Goal: Information Seeking & Learning: Learn about a topic

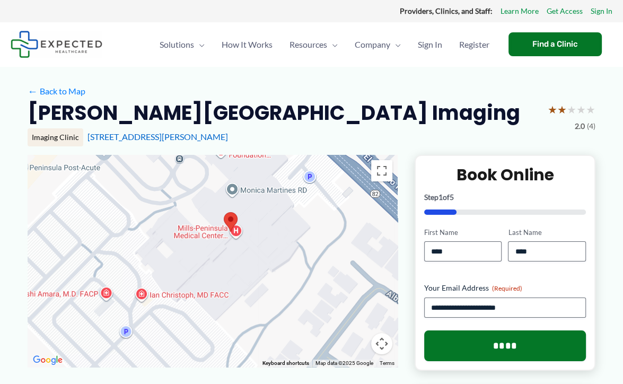
drag, startPoint x: 208, startPoint y: 271, endPoint x: 324, endPoint y: 348, distance: 139.1
click at [324, 348] on div at bounding box center [213, 261] width 370 height 212
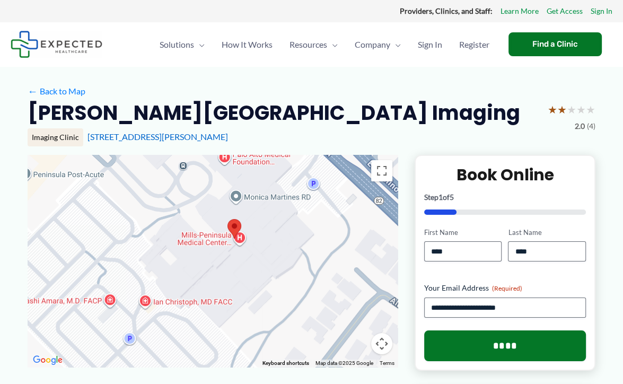
drag, startPoint x: 308, startPoint y: 285, endPoint x: 319, endPoint y: 329, distance: 45.3
click at [319, 329] on div at bounding box center [213, 261] width 370 height 212
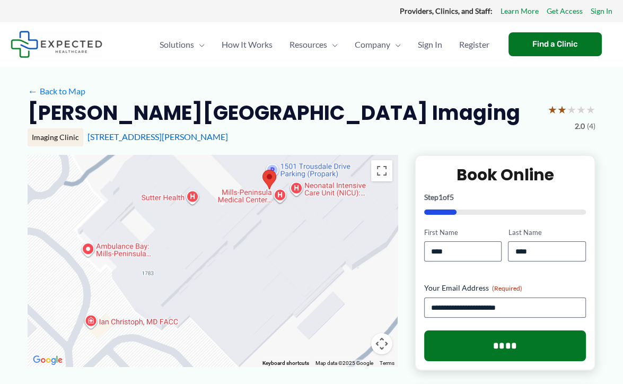
drag, startPoint x: 265, startPoint y: 302, endPoint x: 325, endPoint y: 219, distance: 102.1
click at [325, 219] on div at bounding box center [213, 261] width 370 height 212
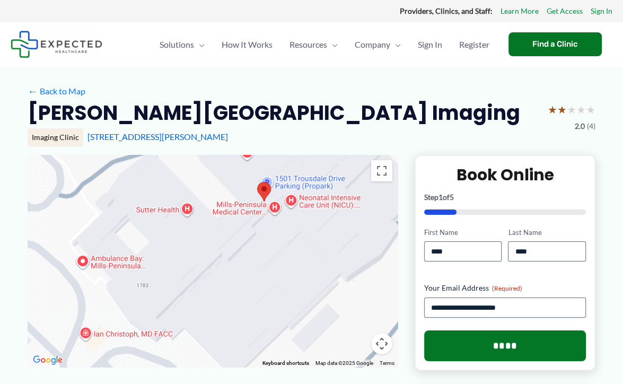
drag, startPoint x: 288, startPoint y: 287, endPoint x: 269, endPoint y: 320, distance: 38.0
click at [270, 319] on div at bounding box center [213, 261] width 370 height 212
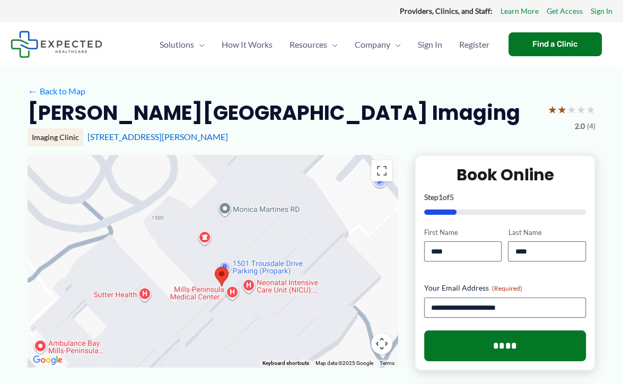
drag, startPoint x: 288, startPoint y: 284, endPoint x: 267, endPoint y: 334, distance: 54.7
click at [268, 334] on div at bounding box center [213, 261] width 370 height 212
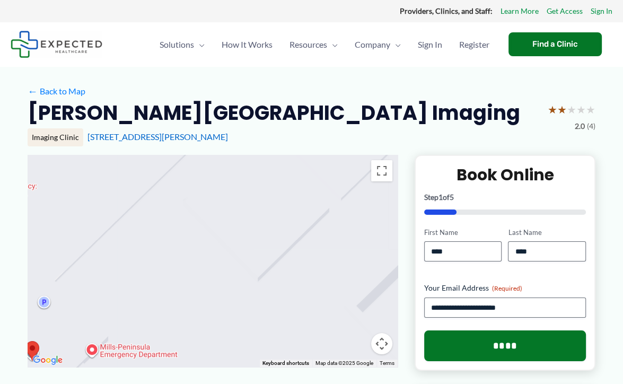
drag, startPoint x: 270, startPoint y: 248, endPoint x: 338, endPoint y: 379, distance: 146.8
click at [337, 367] on div "Use ctrl + scroll to zoom the map" at bounding box center [213, 261] width 370 height 212
drag, startPoint x: 329, startPoint y: 262, endPoint x: 261, endPoint y: 402, distance: 155.8
click at [261, 367] on div "Use ctrl + scroll to zoom the map" at bounding box center [213, 261] width 370 height 212
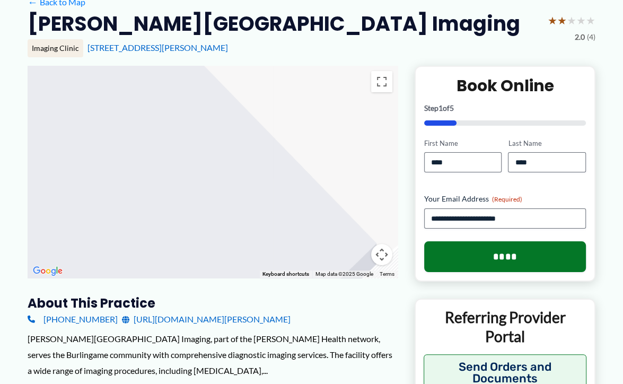
drag, startPoint x: 256, startPoint y: 247, endPoint x: 254, endPoint y: 332, distance: 85.9
click at [254, 278] on div "Use ctrl + scroll to zoom the map" at bounding box center [213, 172] width 370 height 212
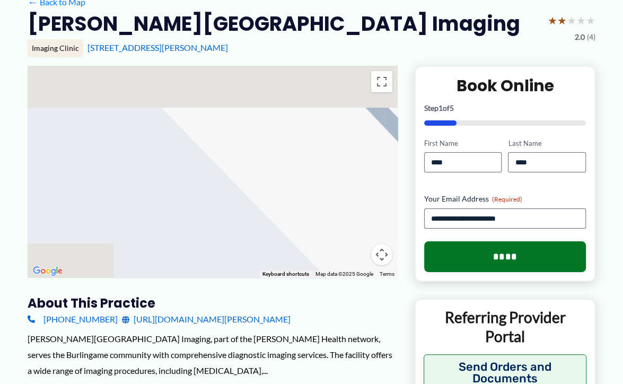
drag, startPoint x: 224, startPoint y: 242, endPoint x: 356, endPoint y: 333, distance: 160.2
click at [345, 278] on div "Use ctrl + scroll to zoom the map" at bounding box center [213, 172] width 370 height 212
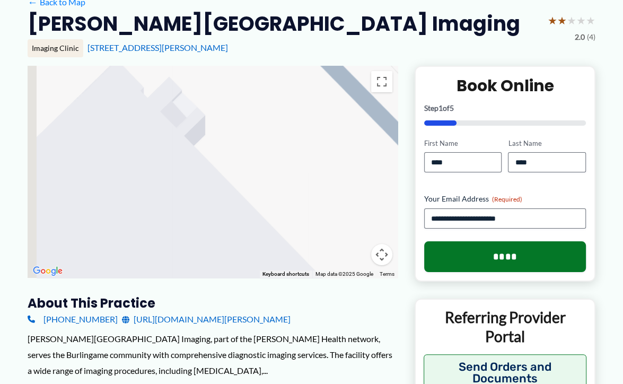
drag, startPoint x: 302, startPoint y: 233, endPoint x: 348, endPoint y: 312, distance: 91.0
click at [348, 278] on div "Use ctrl + scroll to zoom the map" at bounding box center [213, 172] width 370 height 212
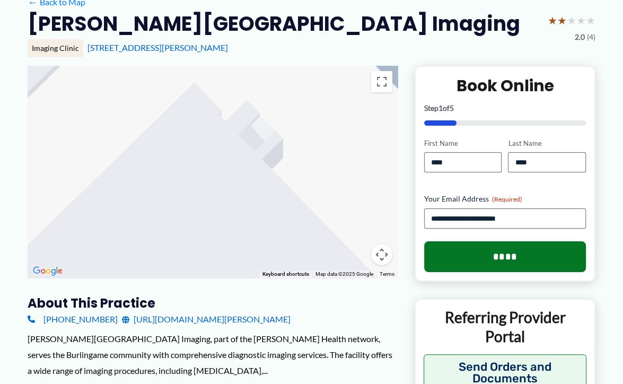
drag, startPoint x: 206, startPoint y: 250, endPoint x: 279, endPoint y: 129, distance: 141.8
click at [275, 142] on div at bounding box center [213, 172] width 370 height 212
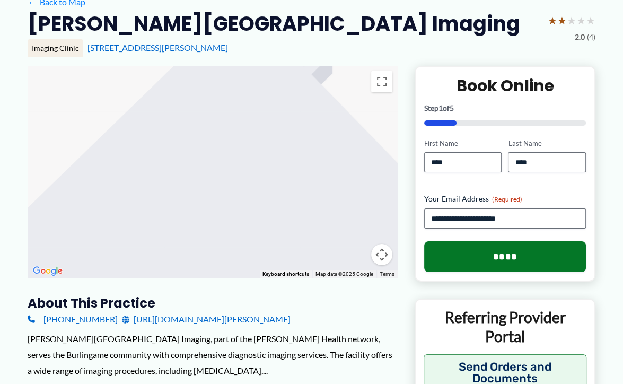
drag, startPoint x: 269, startPoint y: 220, endPoint x: 311, endPoint y: 129, distance: 99.4
click at [310, 132] on div at bounding box center [213, 172] width 370 height 212
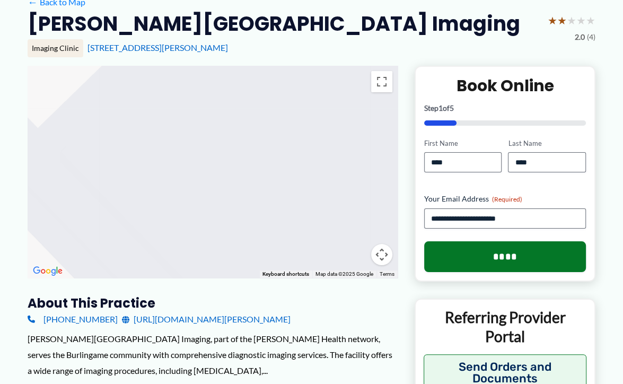
drag, startPoint x: 286, startPoint y: 210, endPoint x: 314, endPoint y: 142, distance: 73.9
click at [314, 142] on div at bounding box center [213, 172] width 370 height 212
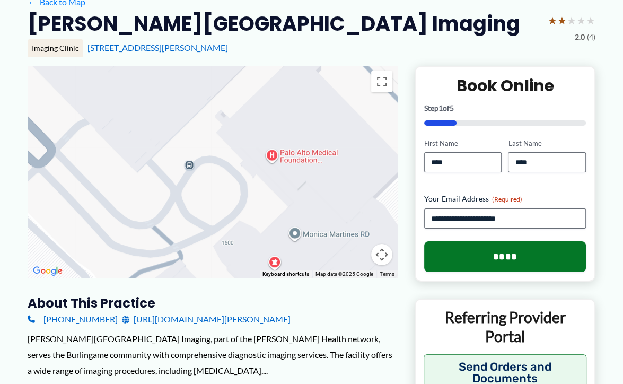
drag, startPoint x: 312, startPoint y: 188, endPoint x: 275, endPoint y: 152, distance: 51.4
click at [275, 152] on div at bounding box center [213, 172] width 370 height 212
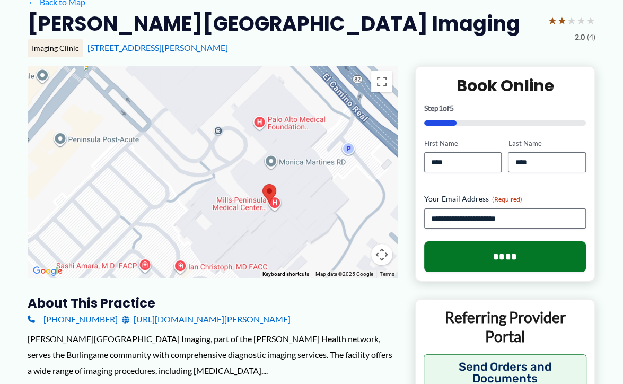
drag, startPoint x: 297, startPoint y: 164, endPoint x: 284, endPoint y: 138, distance: 29.9
click at [284, 138] on div at bounding box center [213, 172] width 370 height 212
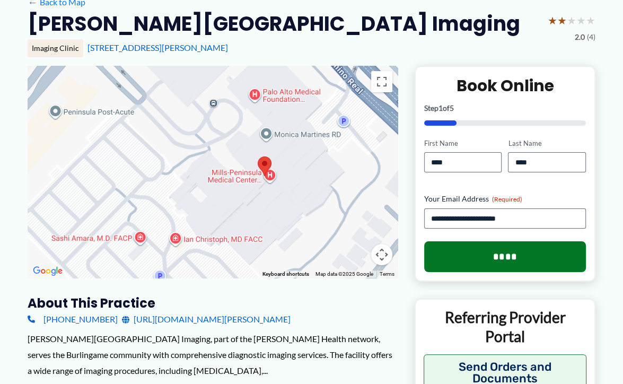
drag, startPoint x: 301, startPoint y: 220, endPoint x: 297, endPoint y: 194, distance: 26.3
click at [297, 194] on div at bounding box center [213, 172] width 370 height 212
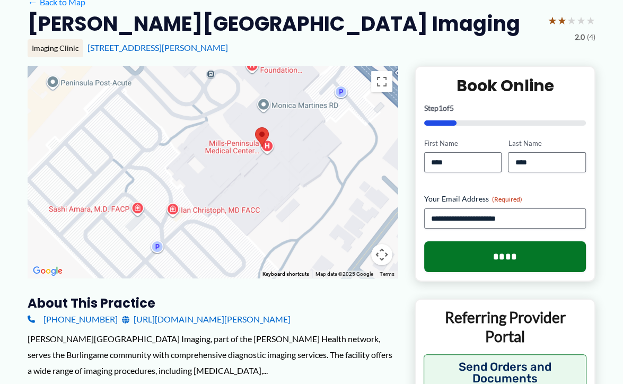
drag, startPoint x: 298, startPoint y: 211, endPoint x: 295, endPoint y: 180, distance: 30.9
click at [295, 180] on div at bounding box center [213, 172] width 370 height 212
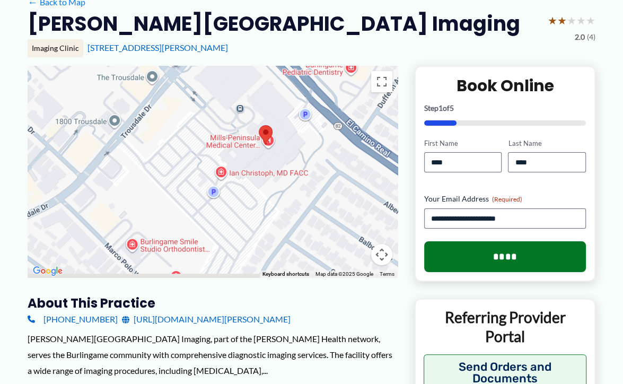
drag, startPoint x: 295, startPoint y: 190, endPoint x: 277, endPoint y: 163, distance: 32.5
click at [277, 163] on div at bounding box center [213, 172] width 370 height 212
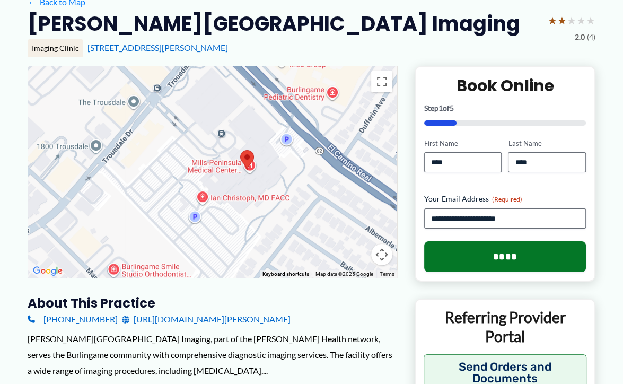
drag, startPoint x: 273, startPoint y: 206, endPoint x: 259, endPoint y: 240, distance: 37.1
click at [259, 240] on div at bounding box center [213, 172] width 370 height 212
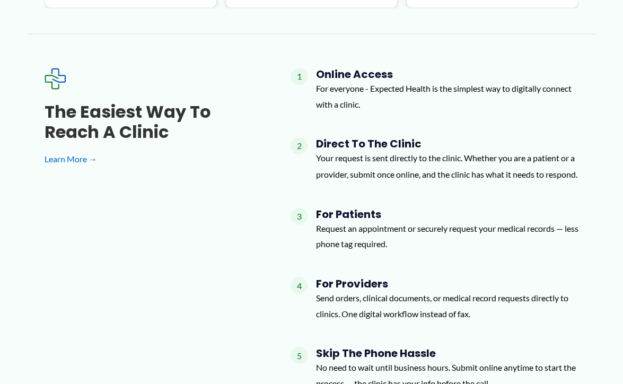
scroll to position [1433, 0]
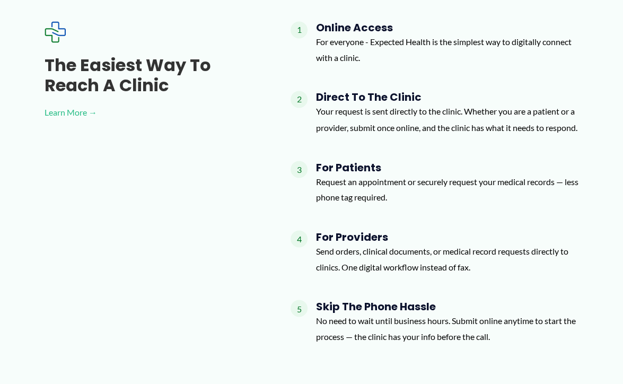
click at [79, 104] on link "Learn More →" at bounding box center [151, 112] width 212 height 16
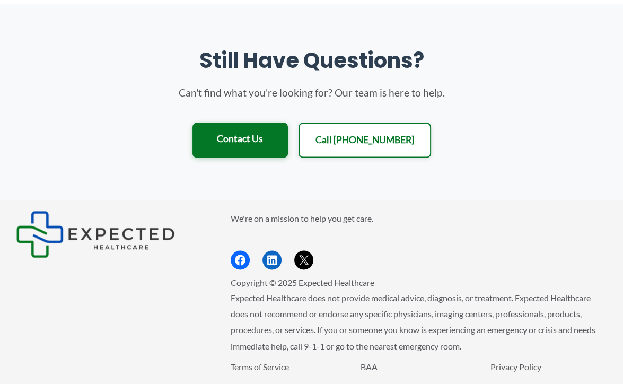
scroll to position [1251, 0]
